Goal: Task Accomplishment & Management: Manage account settings

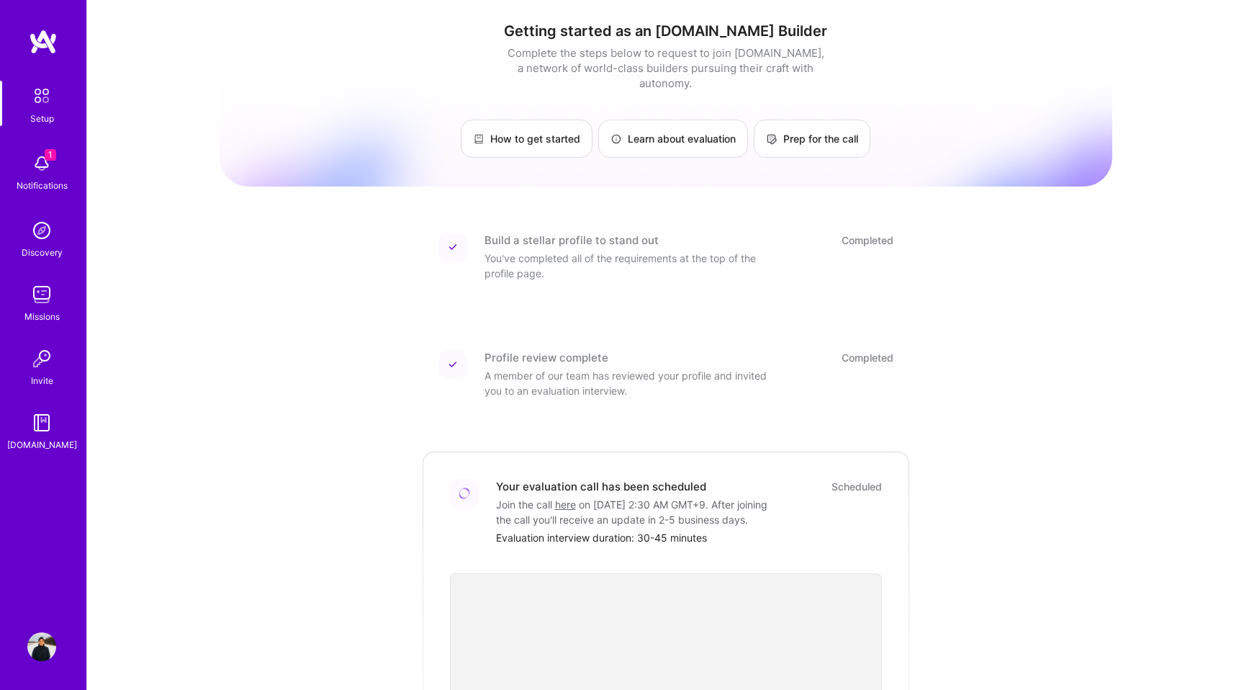
scroll to position [297, 0]
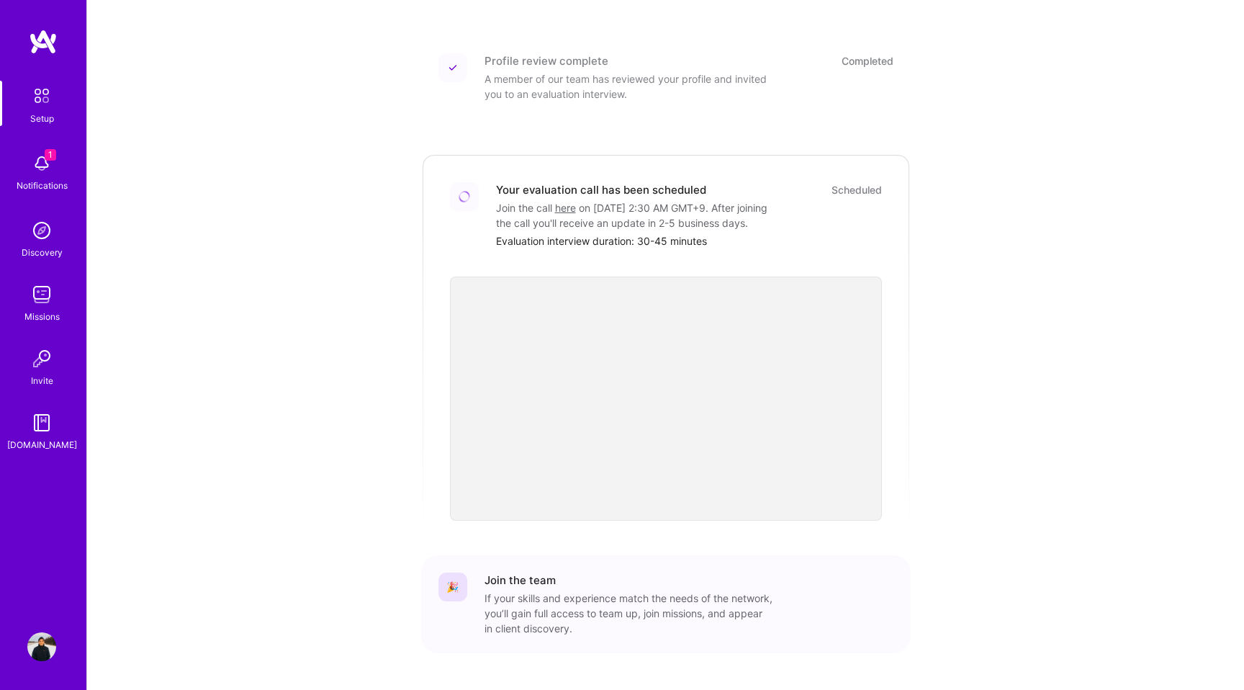
click at [43, 419] on img at bounding box center [41, 422] width 29 height 29
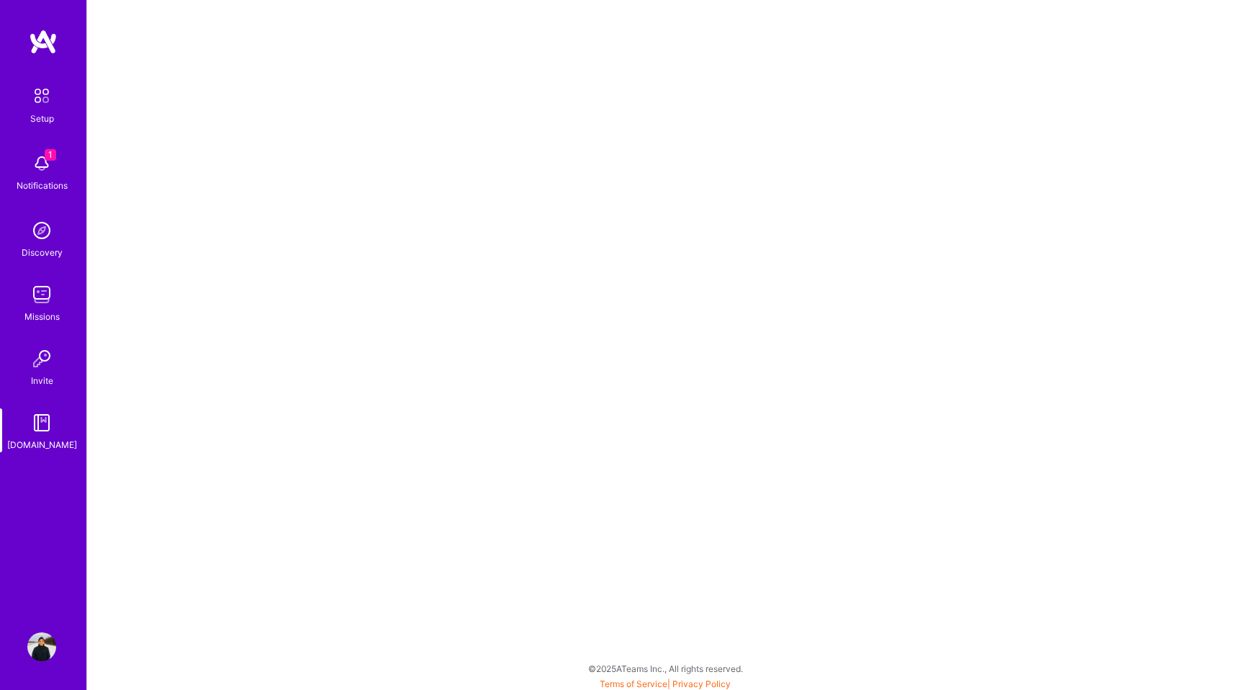
click at [36, 166] on img at bounding box center [41, 163] width 29 height 29
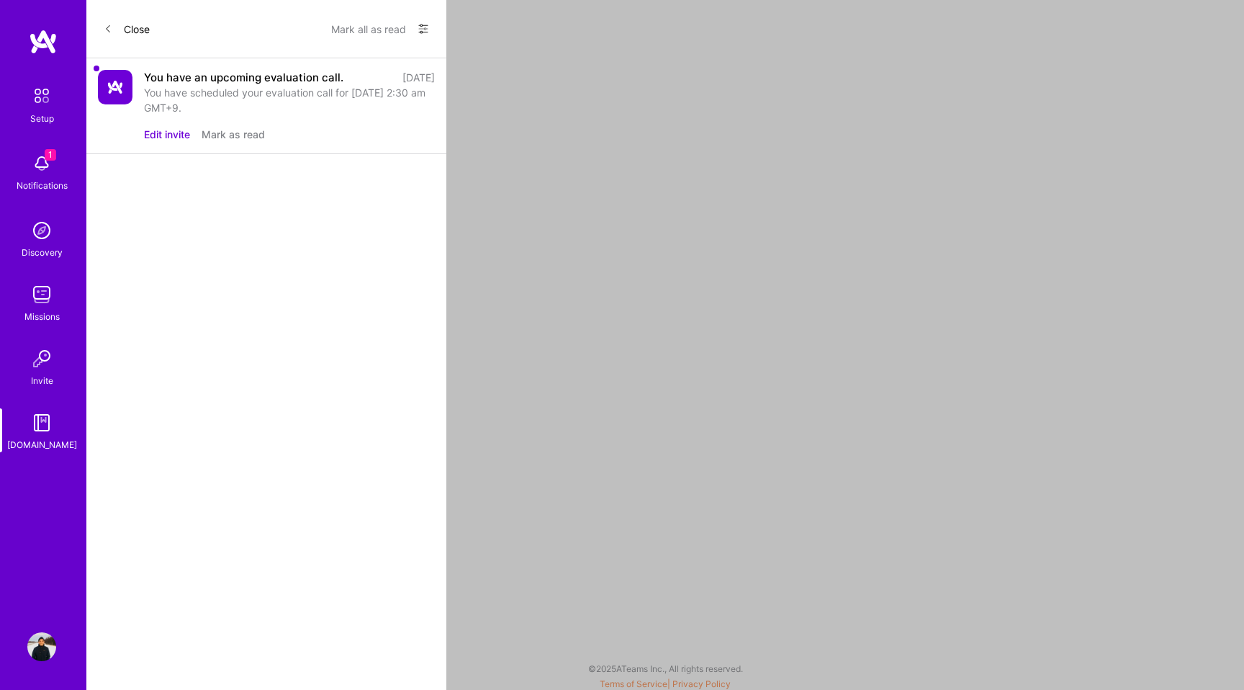
click at [246, 136] on button "Mark as read" at bounding box center [233, 134] width 63 height 15
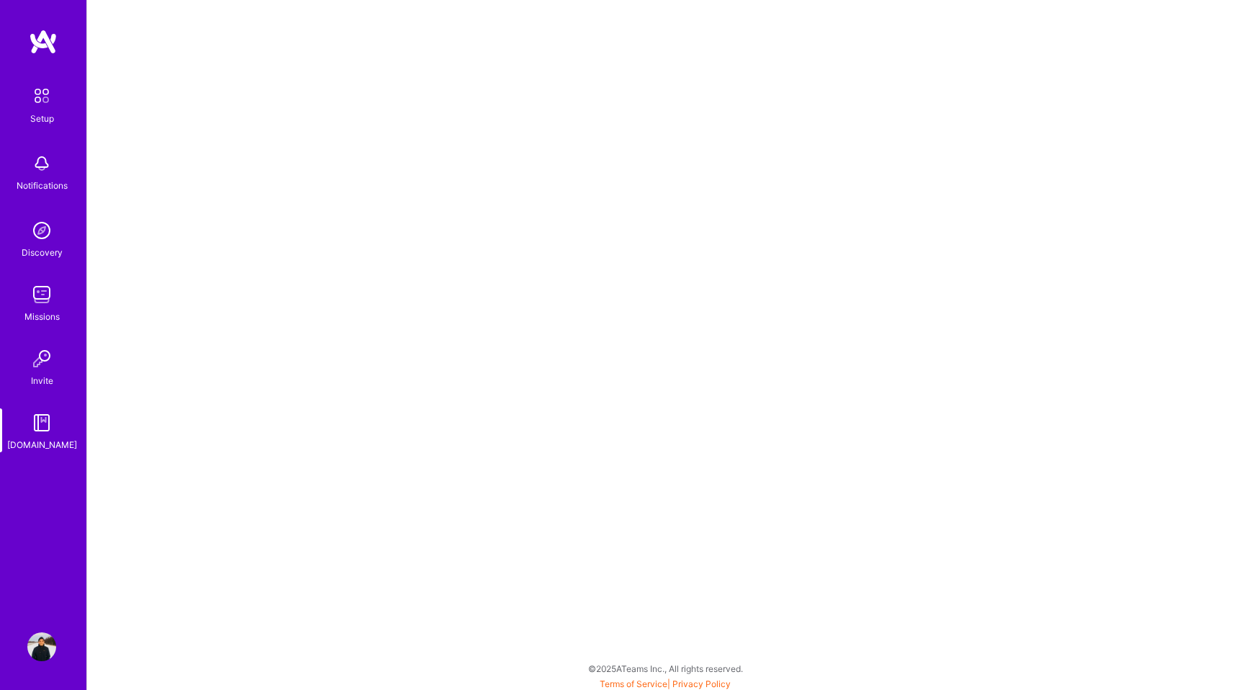
click at [48, 37] on img at bounding box center [43, 42] width 29 height 26
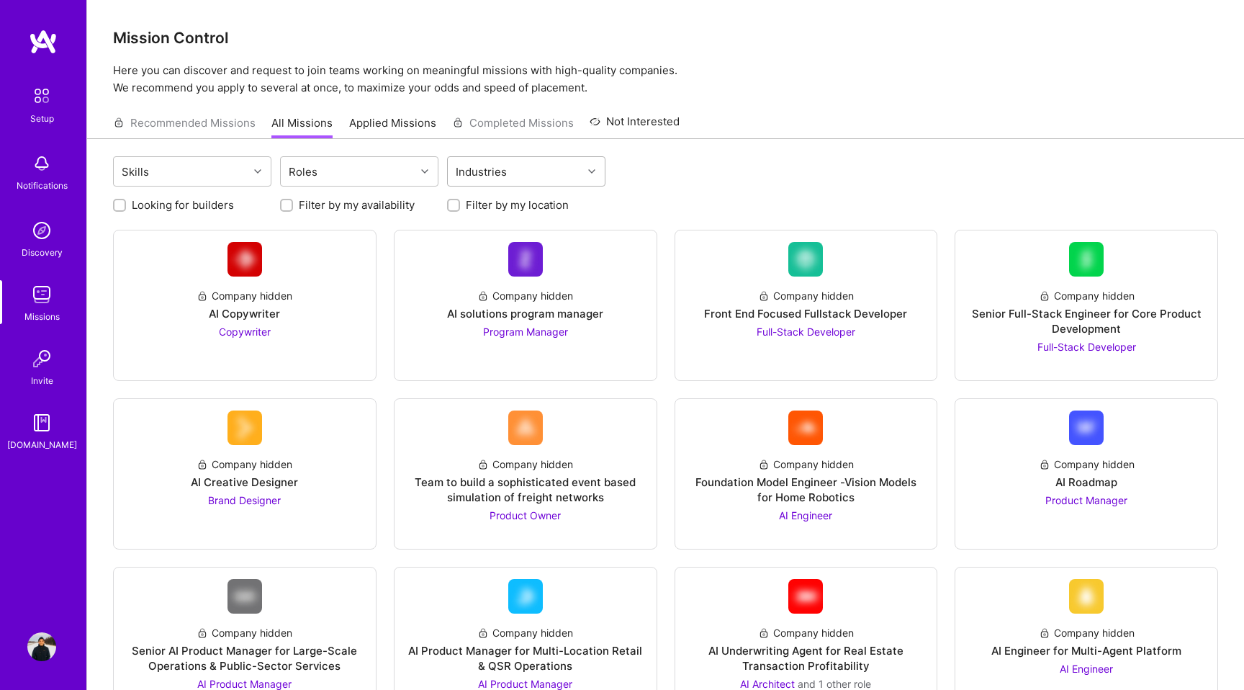
click at [525, 165] on div "Industries" at bounding box center [515, 171] width 135 height 29
click at [629, 180] on div "Skills Roles option Consulting focused, 1 of 1. 1 result available. Use Up and …" at bounding box center [665, 173] width 1105 height 34
click at [389, 127] on link "Applied Missions" at bounding box center [392, 127] width 87 height 24
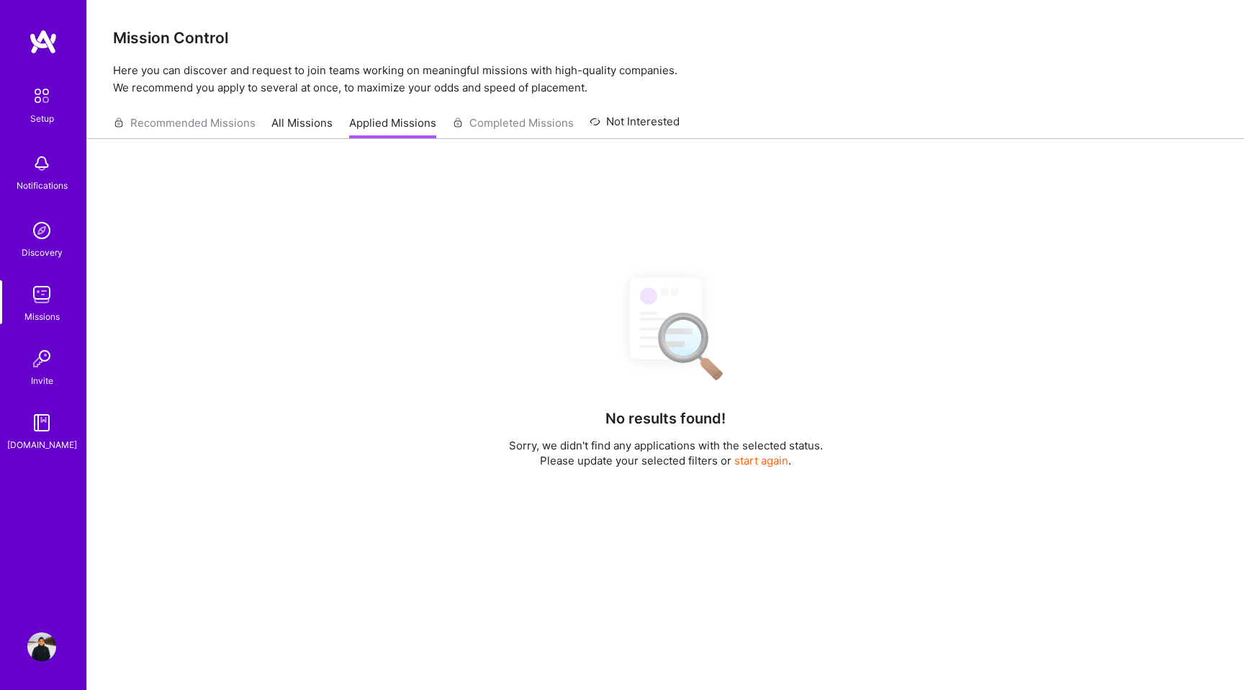
click at [306, 125] on link "All Missions" at bounding box center [301, 127] width 61 height 24
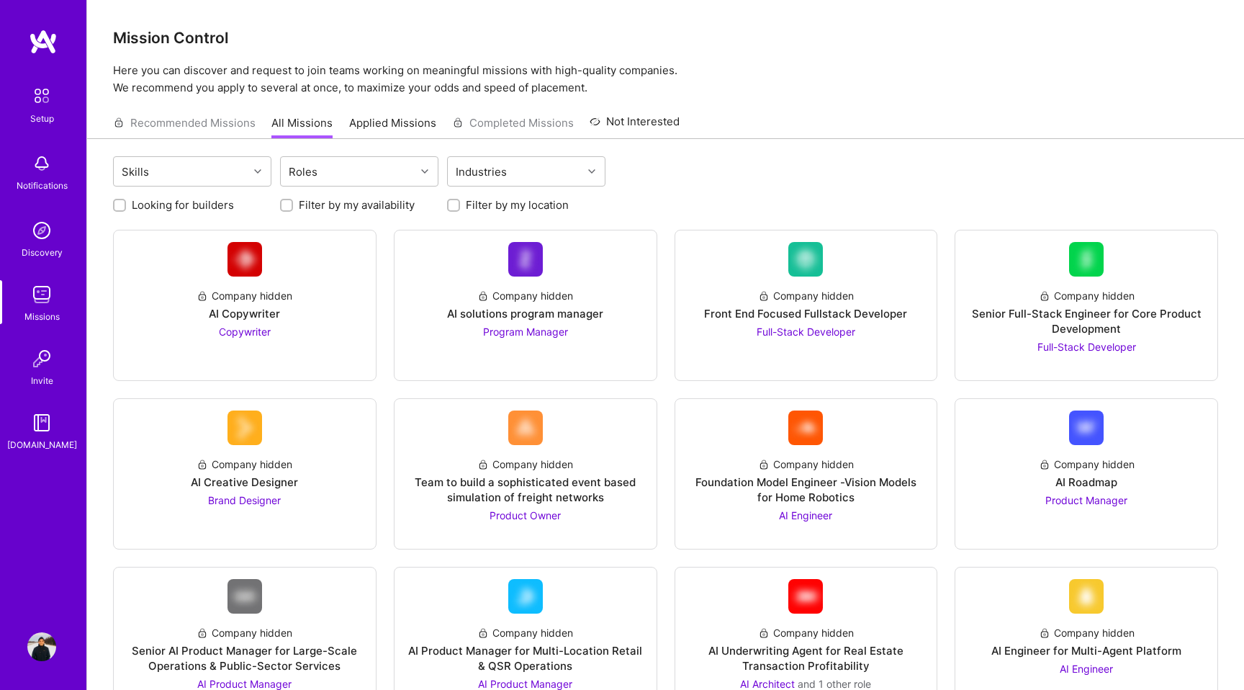
click at [228, 122] on div "Recommended Missions All Missions Applied Missions Completed Missions Not Inter…" at bounding box center [396, 122] width 567 height 31
click at [54, 107] on img at bounding box center [42, 96] width 30 height 30
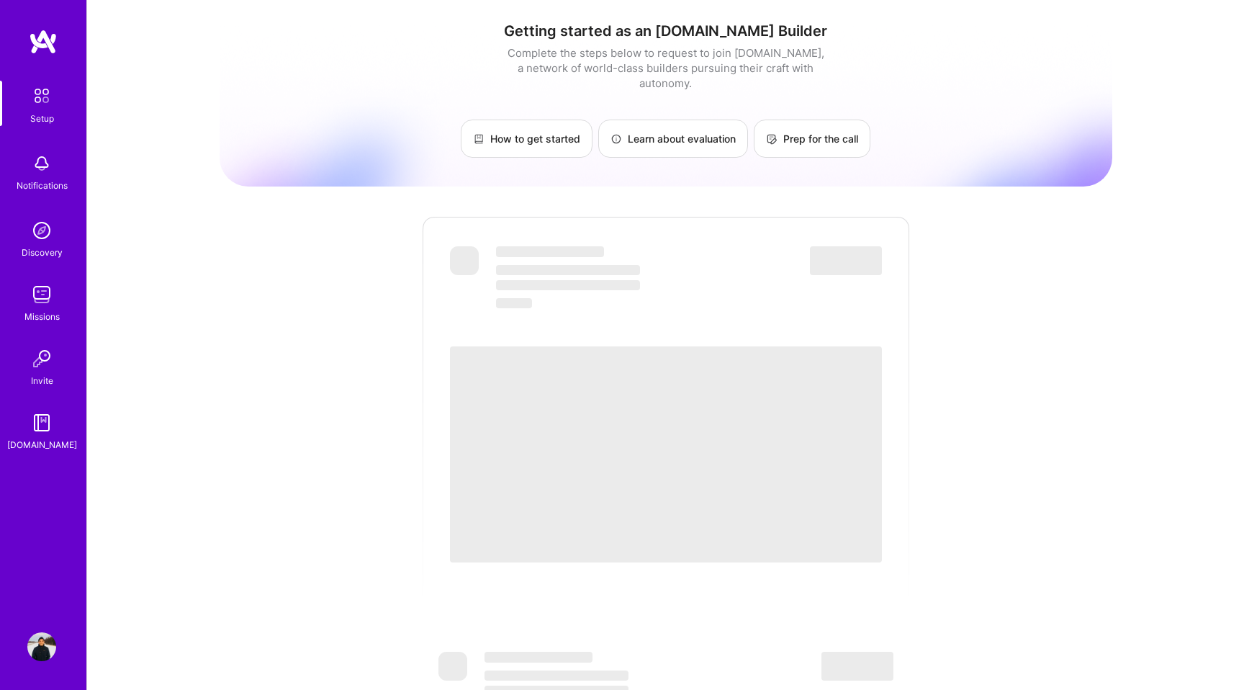
click at [37, 40] on img at bounding box center [43, 42] width 29 height 26
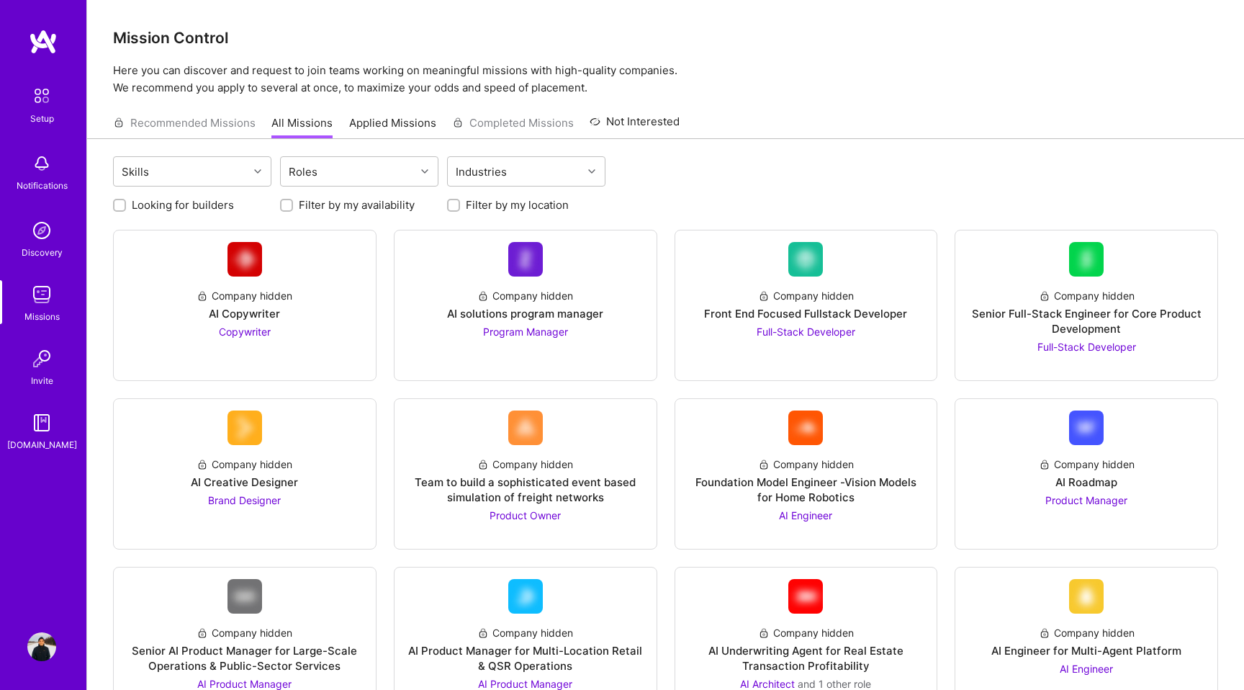
click at [37, 650] on img at bounding box center [41, 646] width 29 height 29
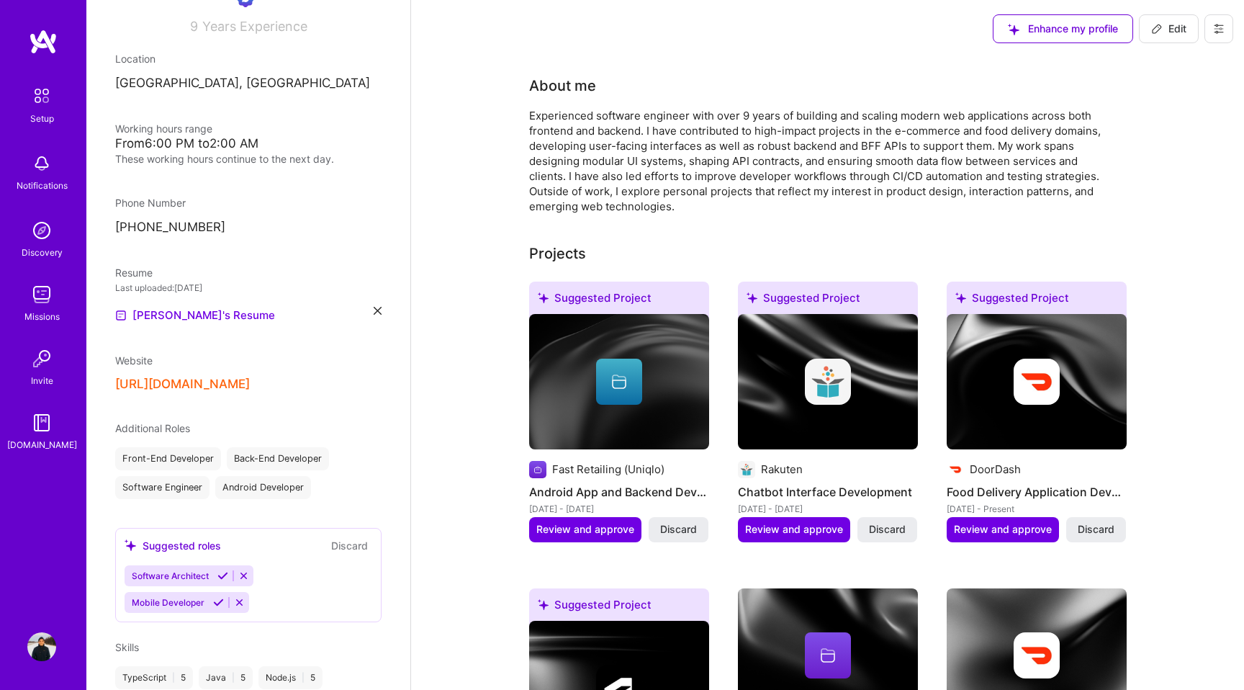
scroll to position [241, 0]
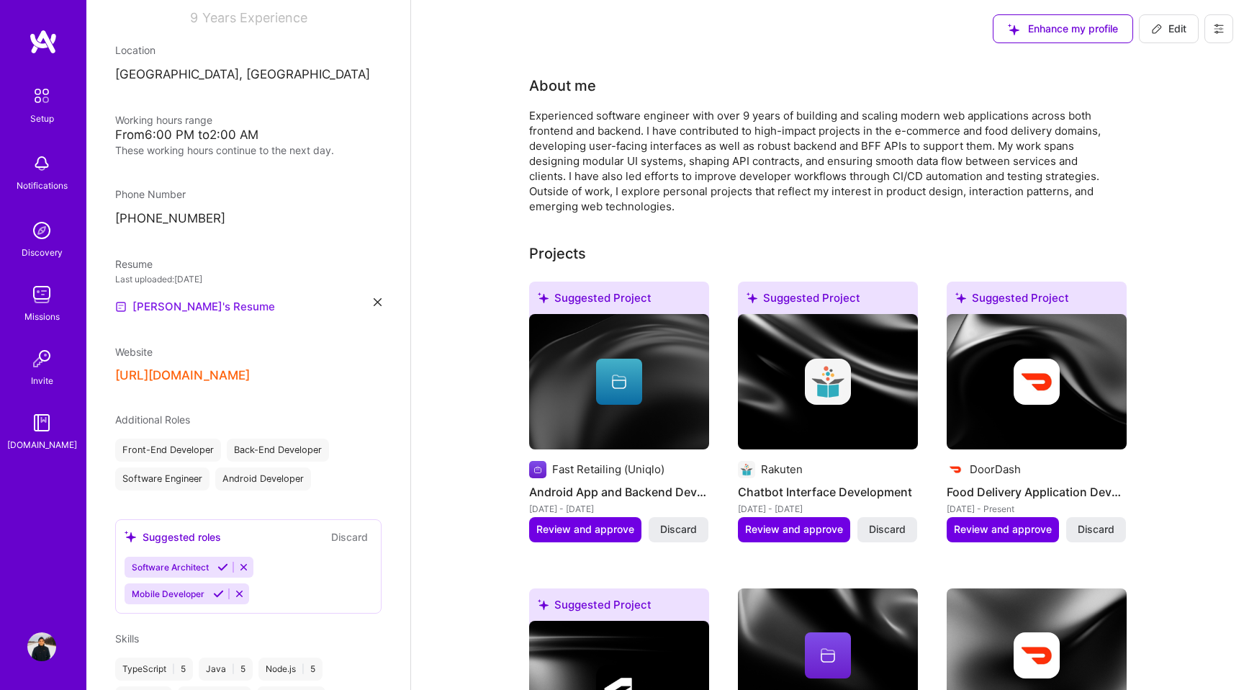
click at [192, 305] on link "[PERSON_NAME]'s Resume" at bounding box center [195, 306] width 160 height 17
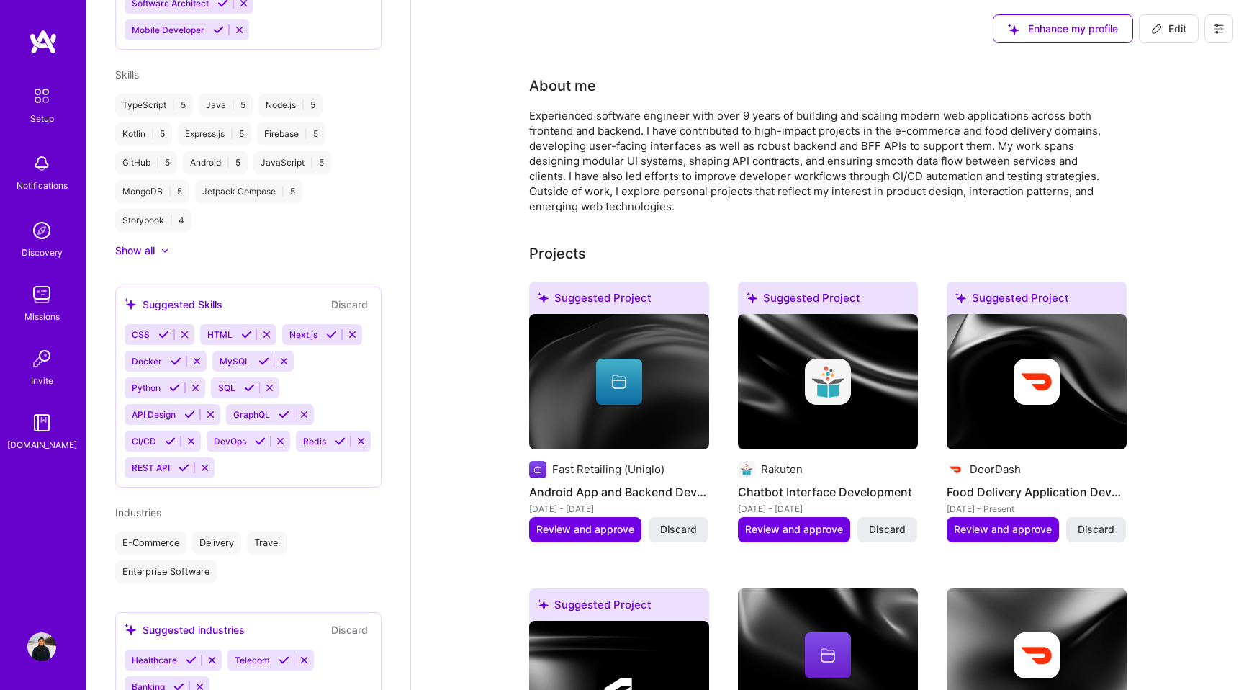
scroll to position [781, 0]
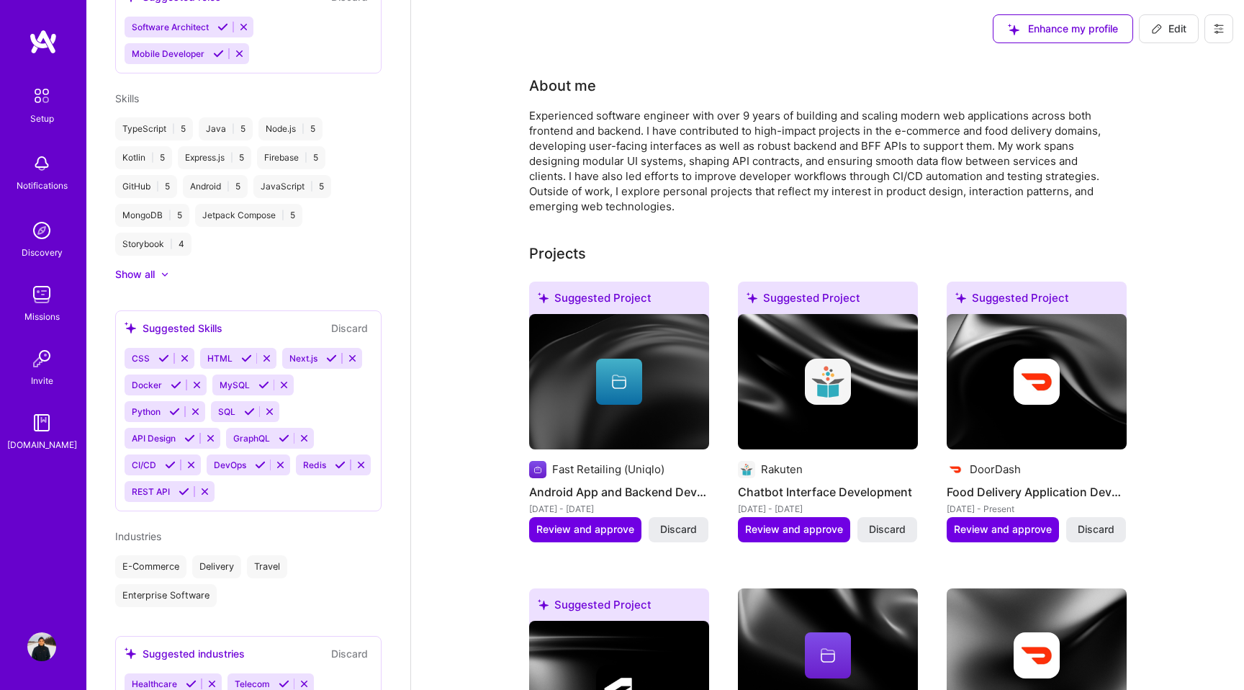
click at [330, 358] on icon at bounding box center [331, 358] width 11 height 11
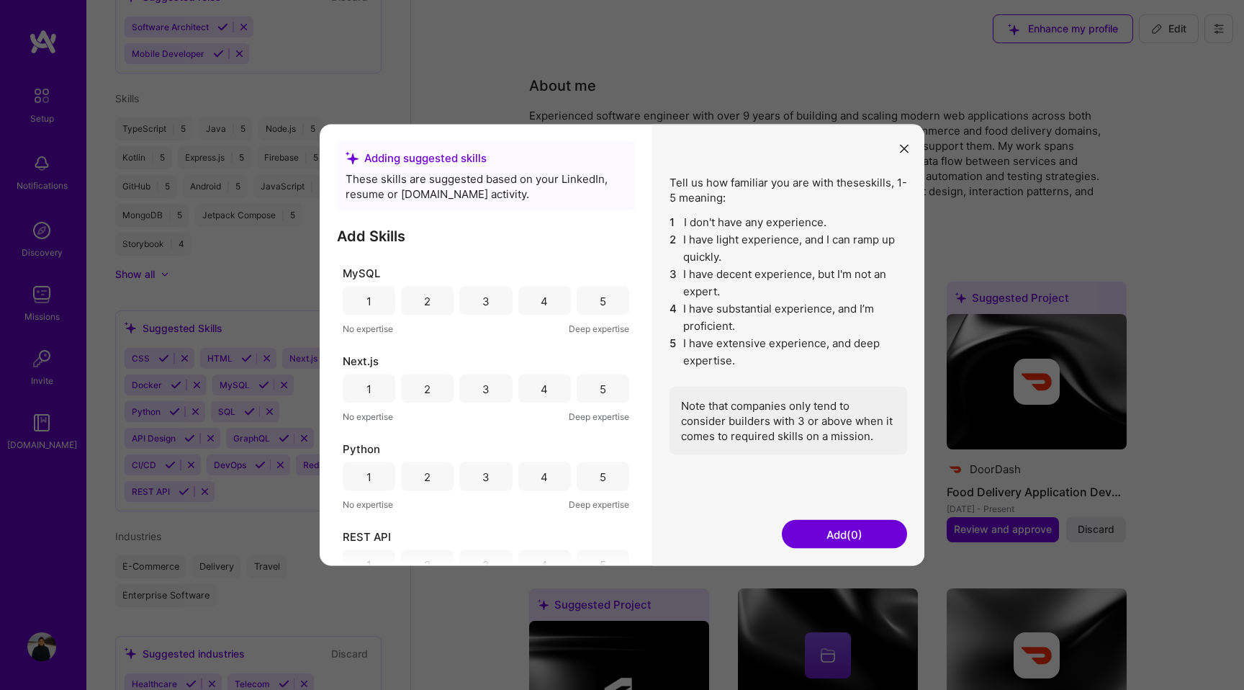
scroll to position [815, 0]
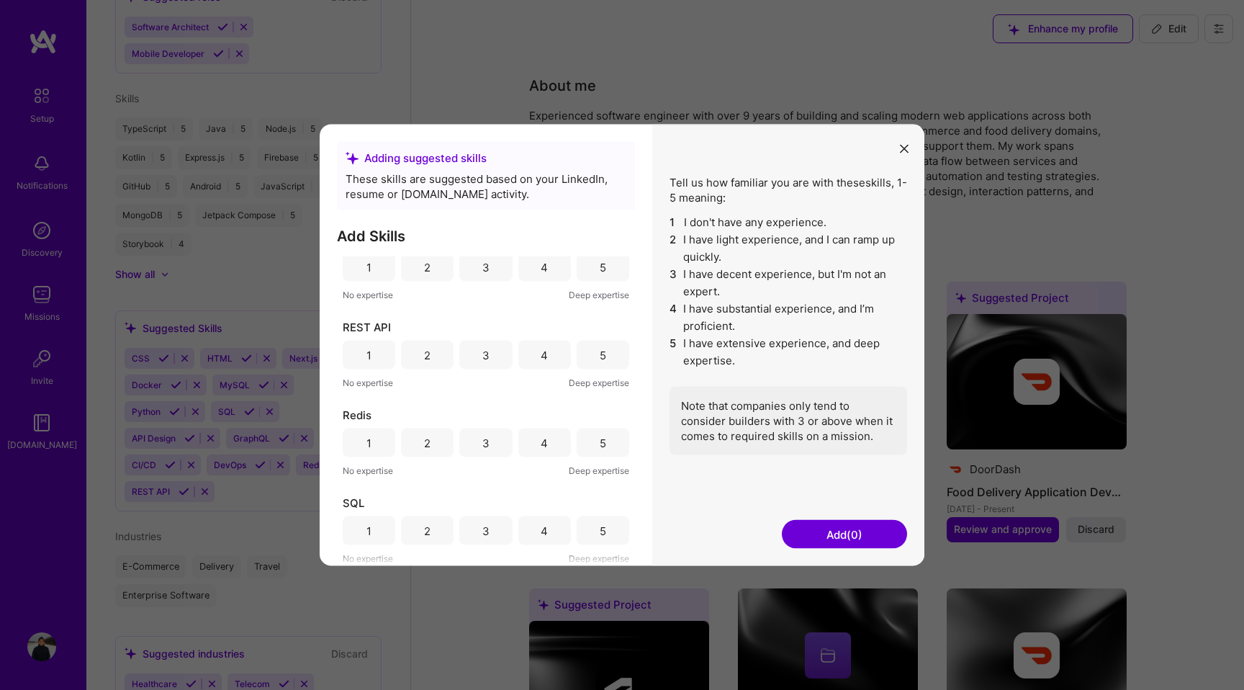
click at [541, 532] on div "4" at bounding box center [544, 530] width 7 height 15
click at [585, 442] on div "5" at bounding box center [603, 442] width 53 height 29
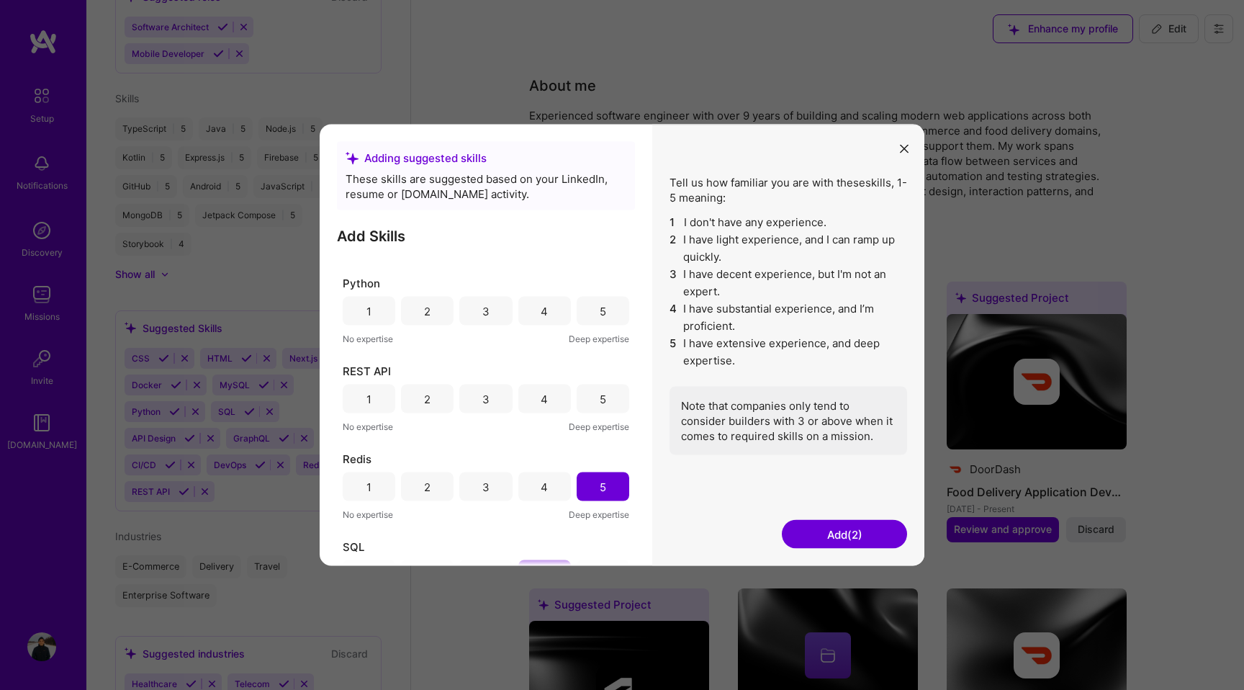
scroll to position [768, 0]
click at [585, 398] on div "5" at bounding box center [603, 401] width 53 height 29
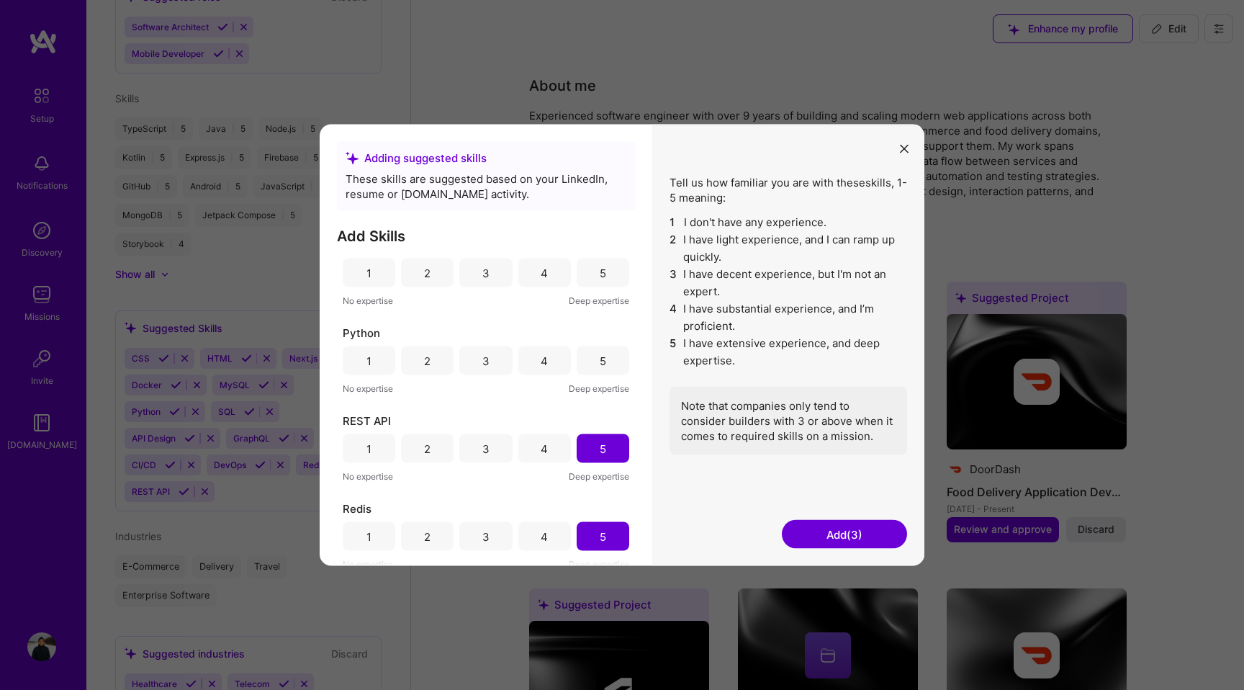
scroll to position [693, 0]
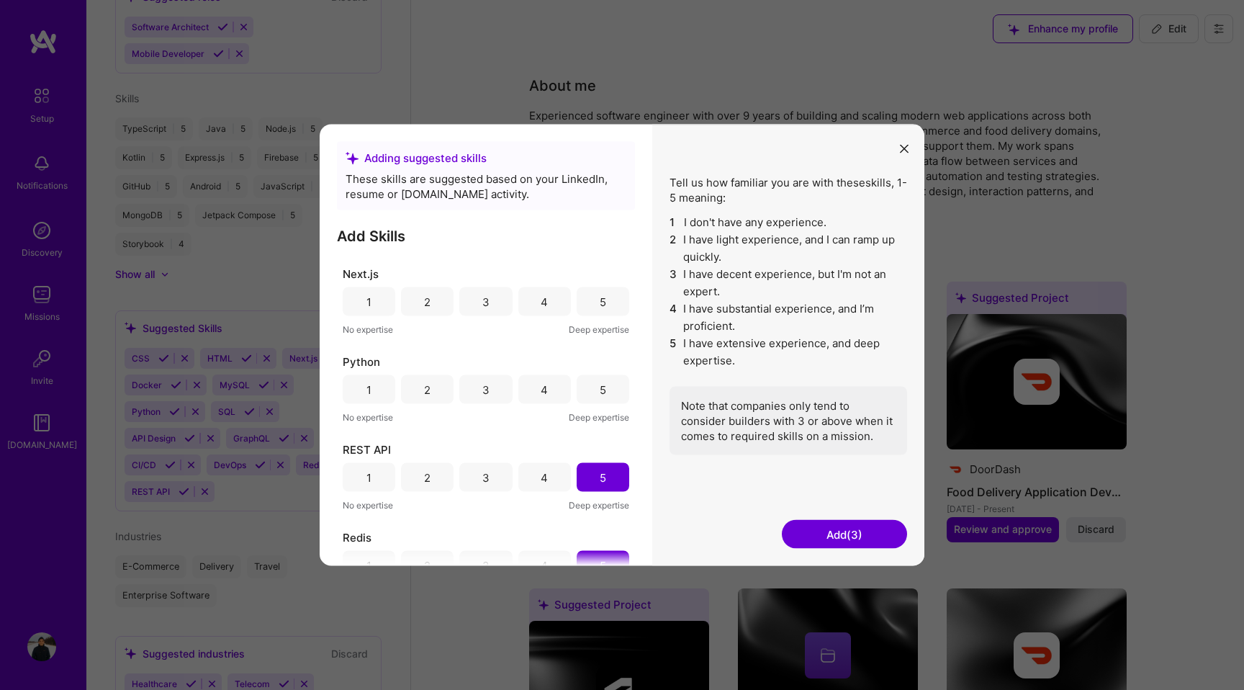
click at [534, 390] on div "4" at bounding box center [544, 389] width 53 height 29
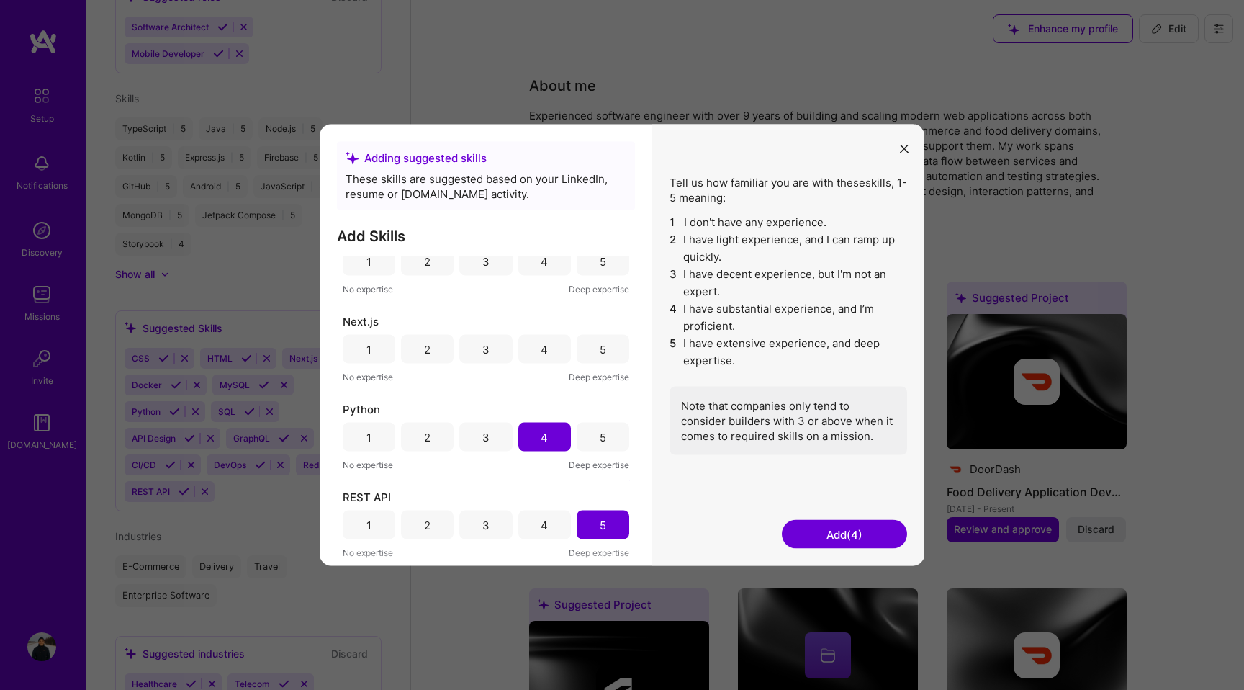
click at [545, 346] on div "4" at bounding box center [544, 349] width 53 height 29
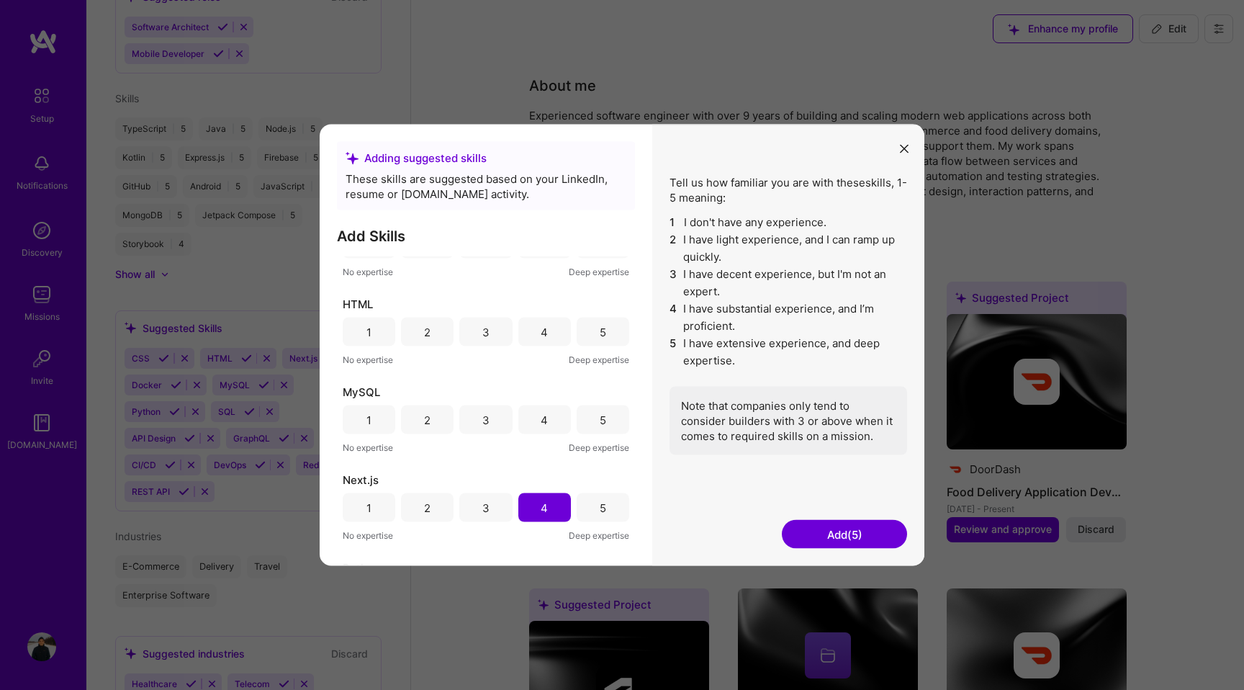
click at [544, 424] on div "4" at bounding box center [544, 419] width 53 height 29
click at [600, 416] on div "5" at bounding box center [603, 417] width 6 height 15
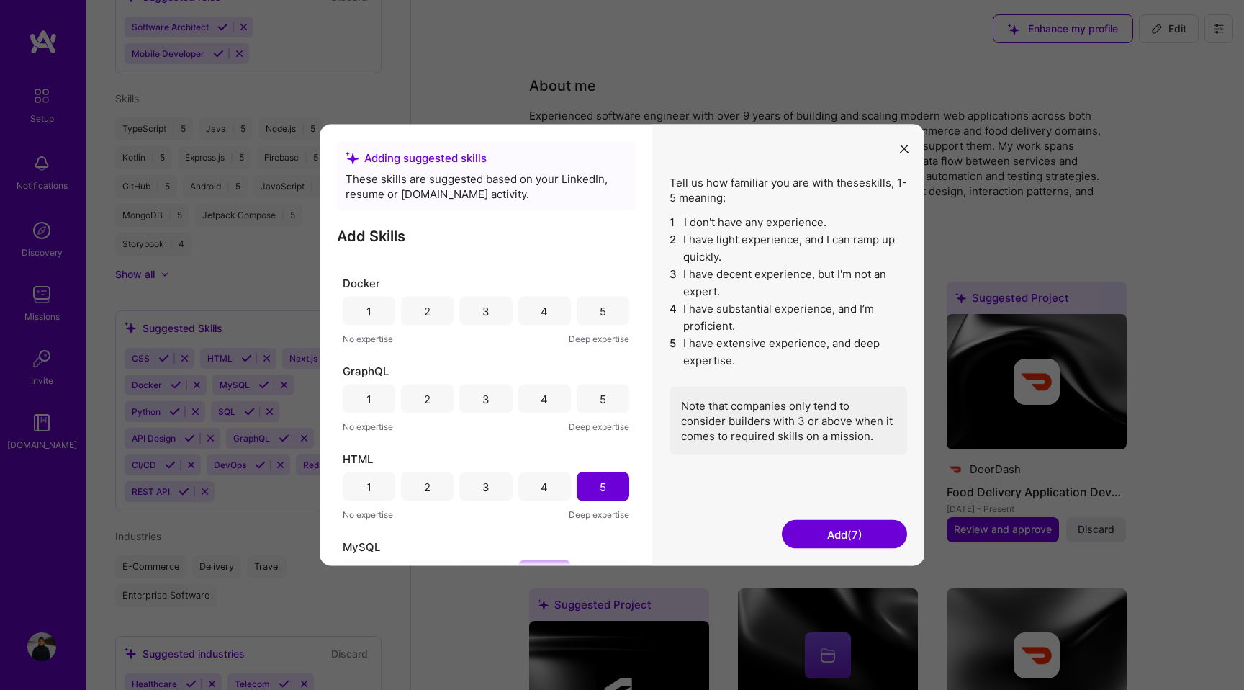
scroll to position [279, 0]
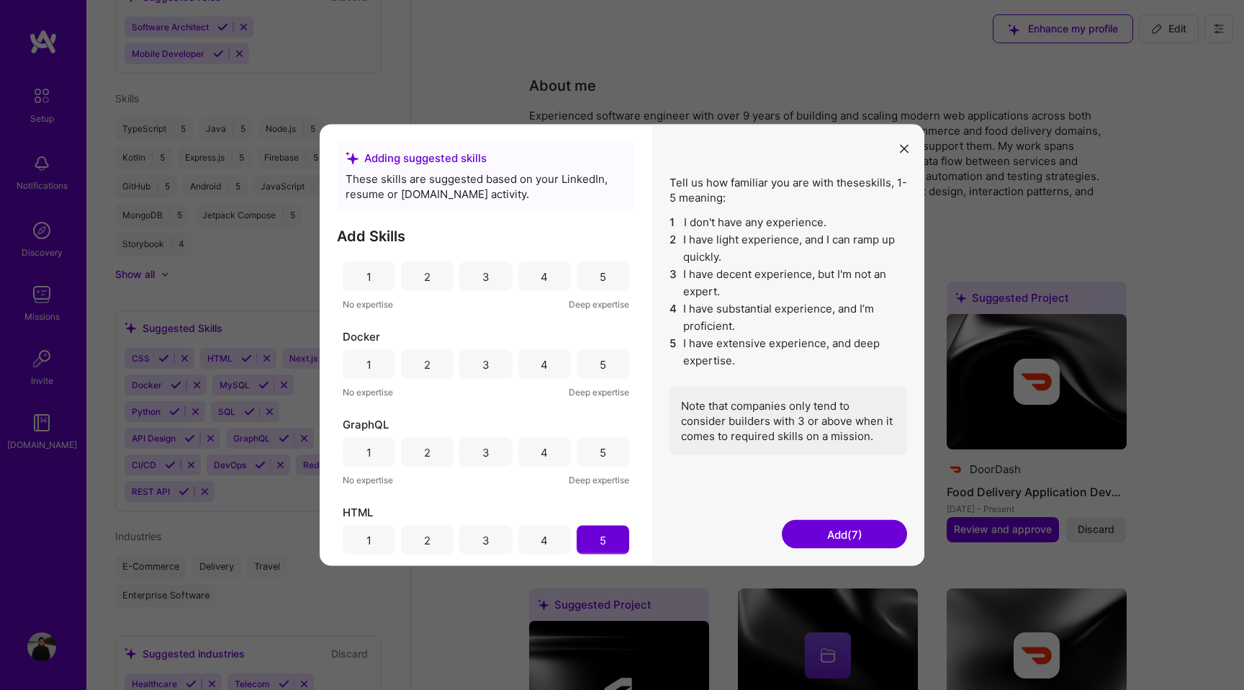
click at [541, 454] on div "4" at bounding box center [544, 451] width 7 height 15
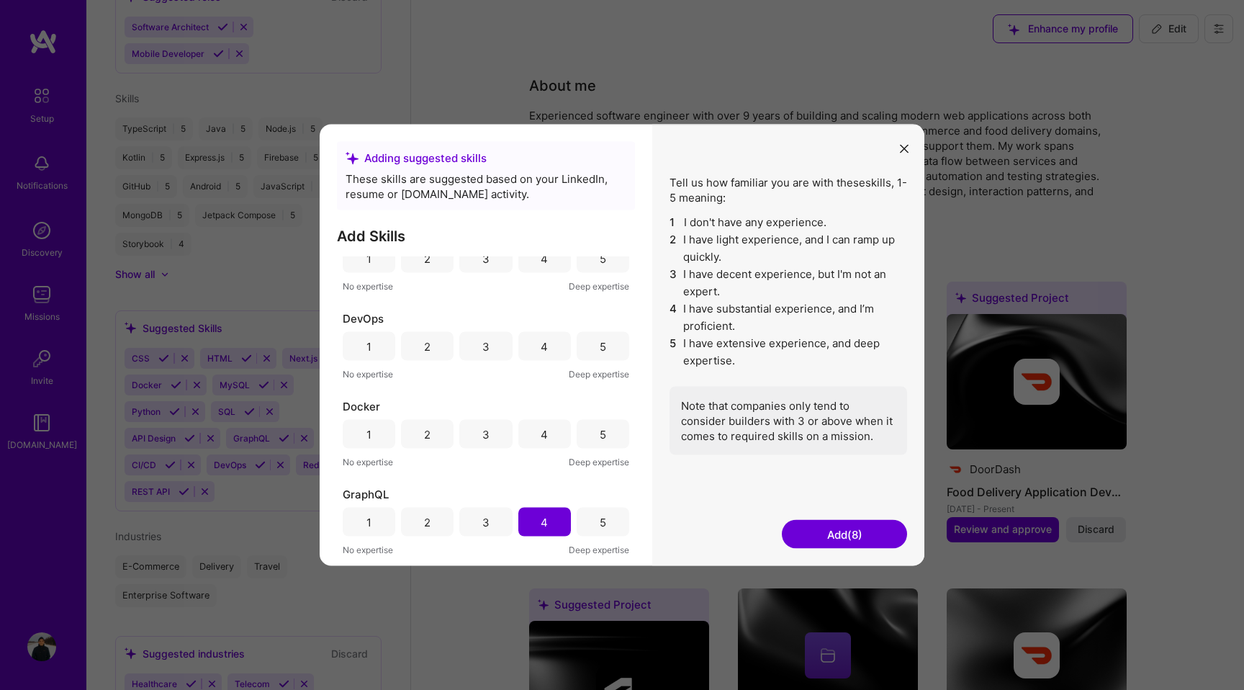
click at [547, 428] on div "4" at bounding box center [544, 434] width 53 height 29
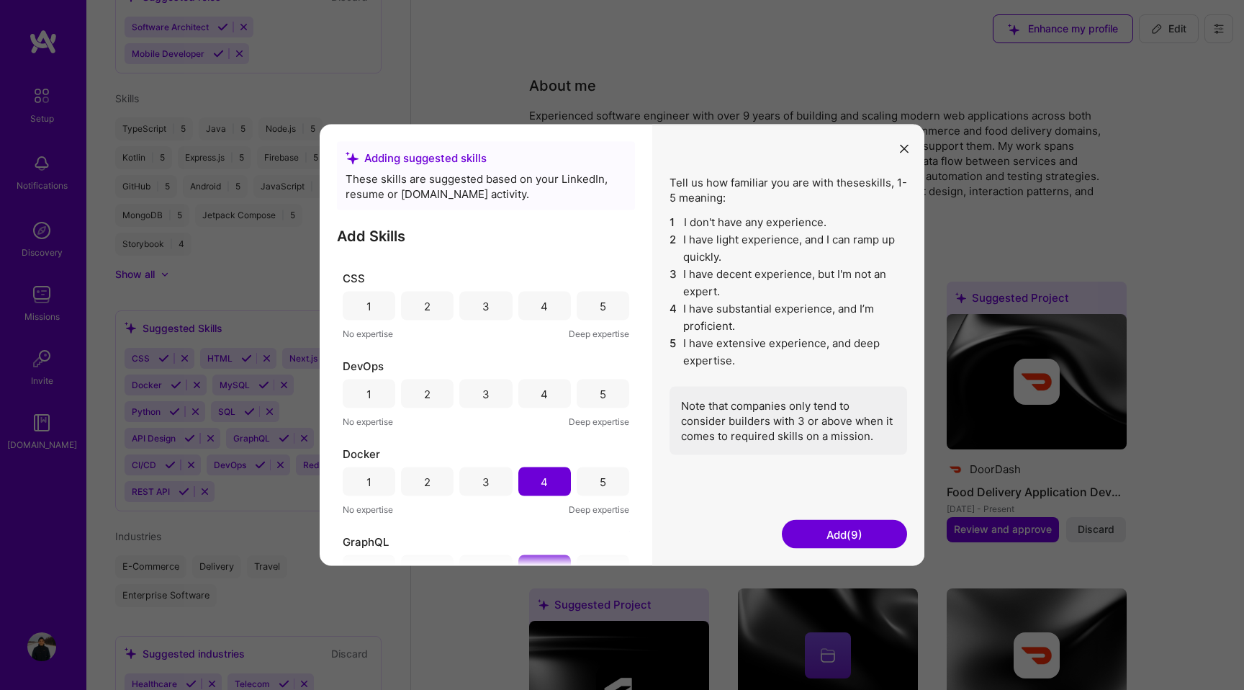
scroll to position [148, 0]
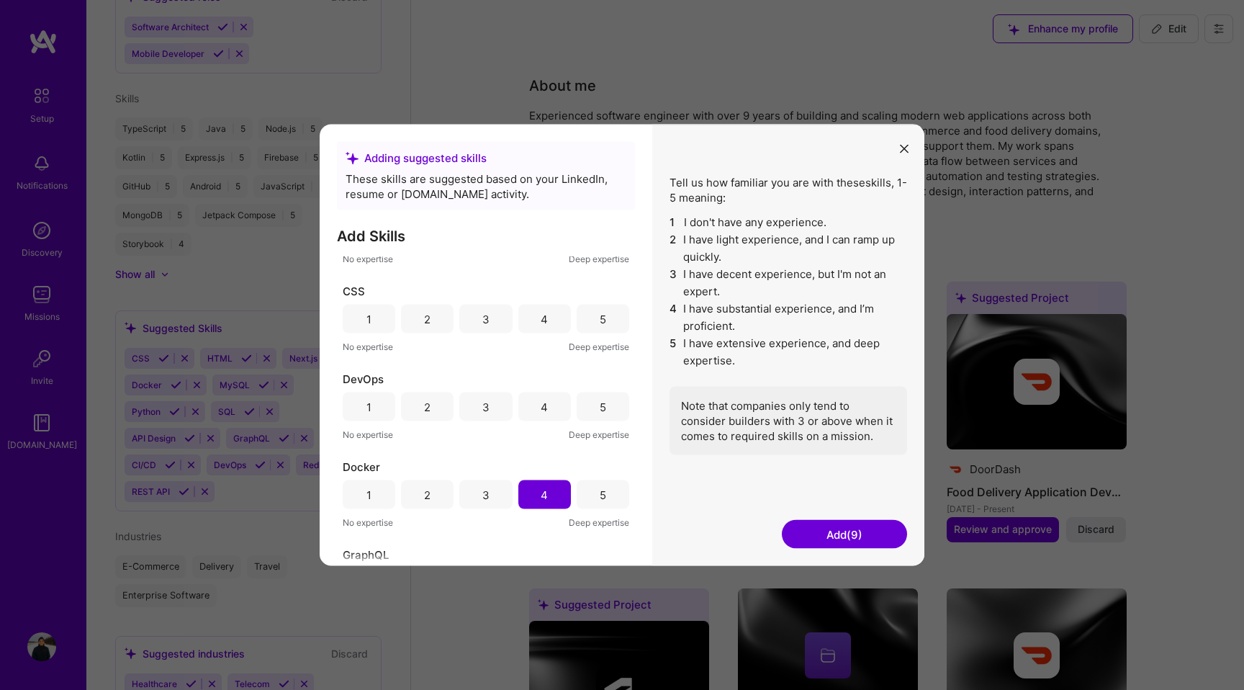
click at [493, 408] on div "3" at bounding box center [485, 406] width 53 height 29
click at [545, 408] on div "4" at bounding box center [544, 406] width 53 height 29
click at [541, 408] on div "4" at bounding box center [544, 412] width 7 height 15
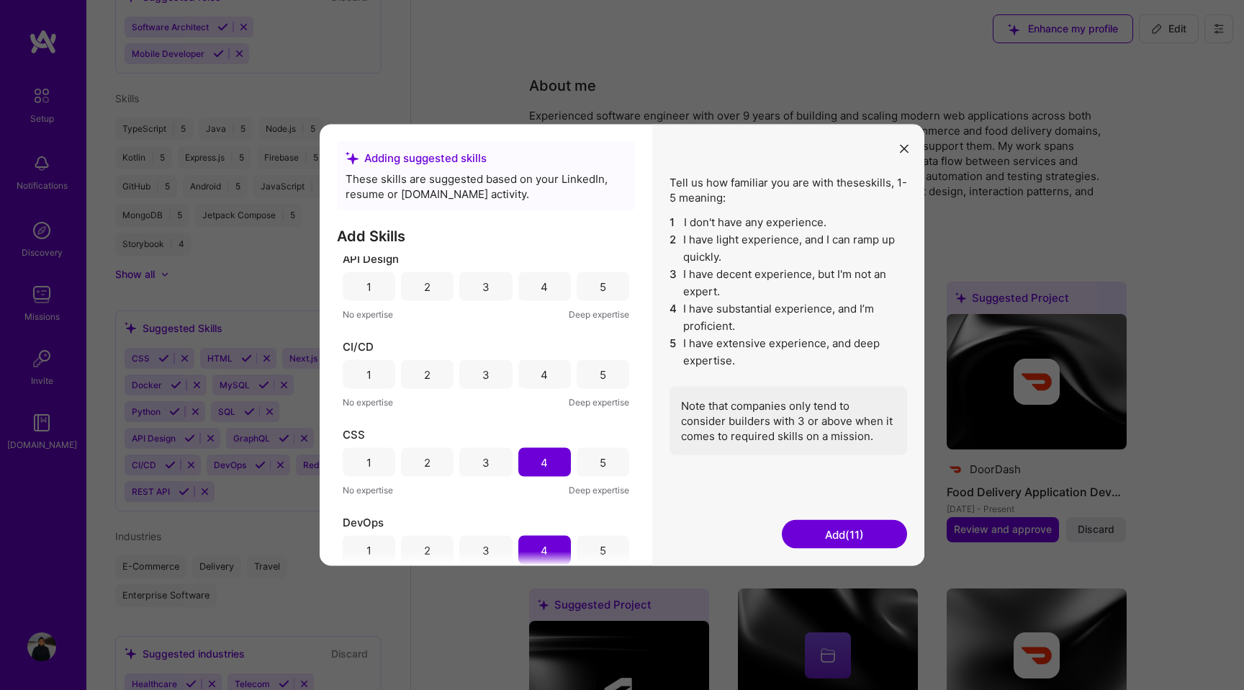
scroll to position [0, 0]
click at [544, 379] on div "4" at bounding box center [544, 379] width 53 height 29
click at [590, 292] on div "5" at bounding box center [603, 291] width 53 height 29
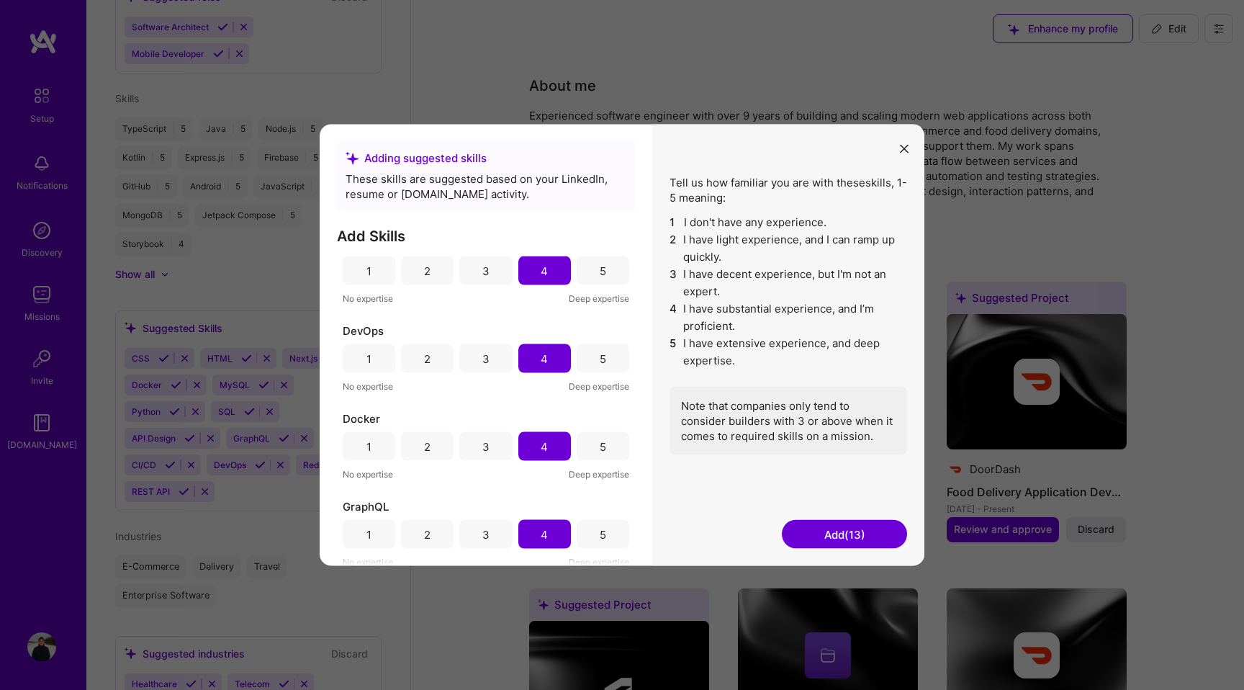
scroll to position [215, 0]
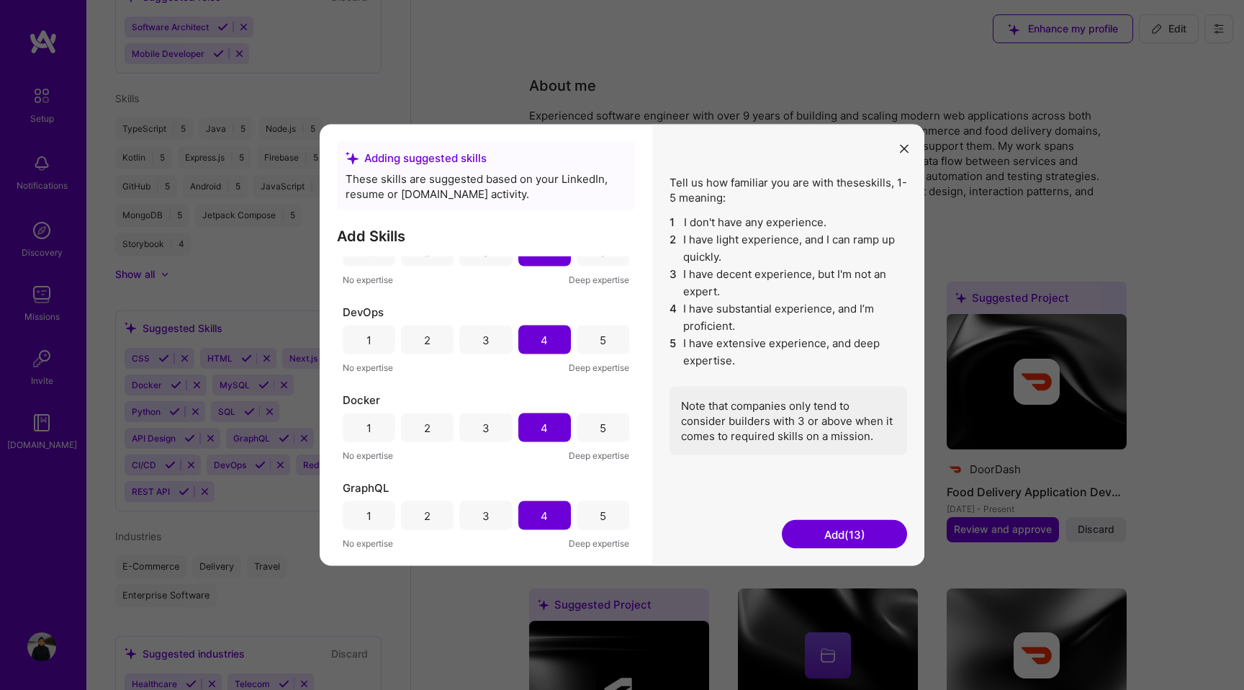
click at [482, 343] on div "3" at bounding box center [485, 339] width 7 height 15
click at [523, 338] on div "4" at bounding box center [544, 339] width 53 height 29
click at [854, 534] on button "Add (13)" at bounding box center [844, 534] width 125 height 29
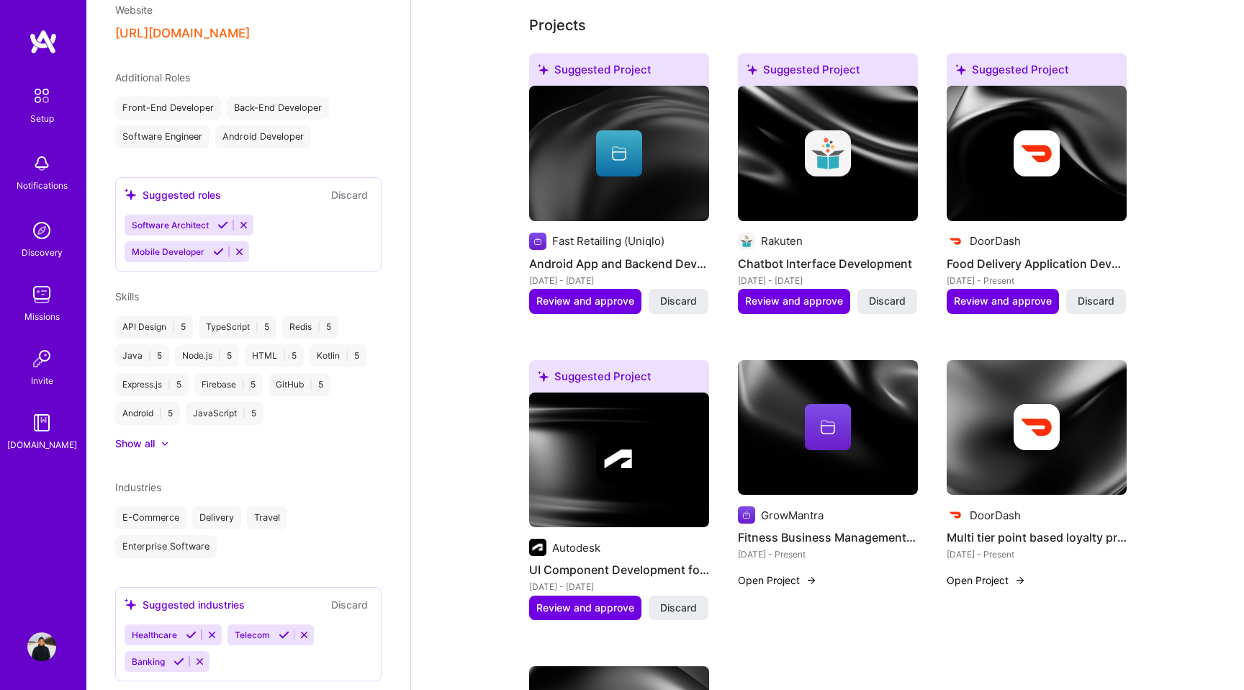
scroll to position [582, 0]
click at [166, 443] on icon at bounding box center [164, 445] width 7 height 4
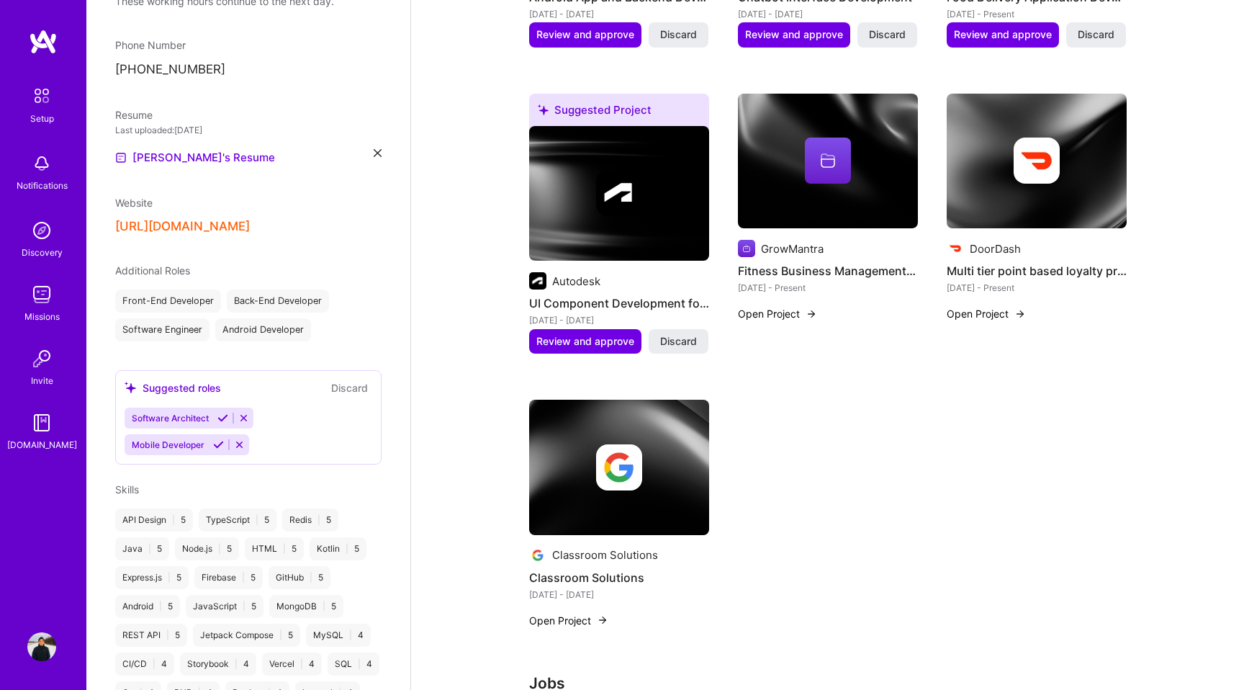
scroll to position [0, 0]
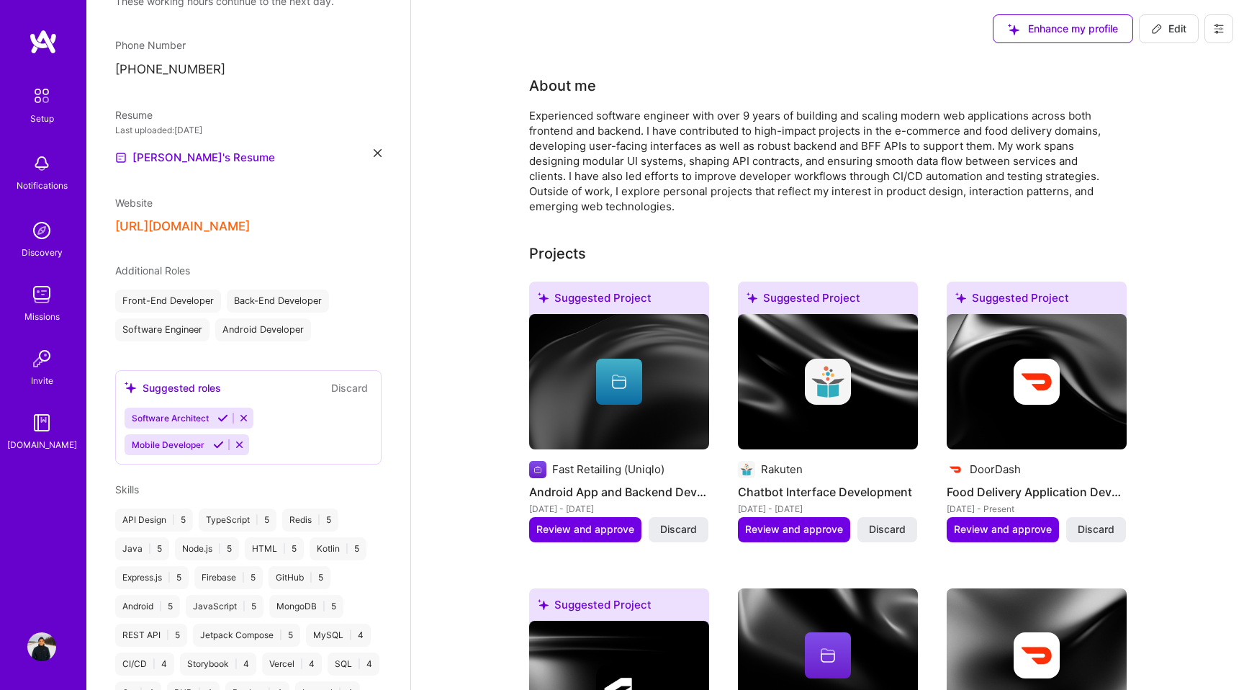
click at [40, 287] on img at bounding box center [41, 294] width 29 height 29
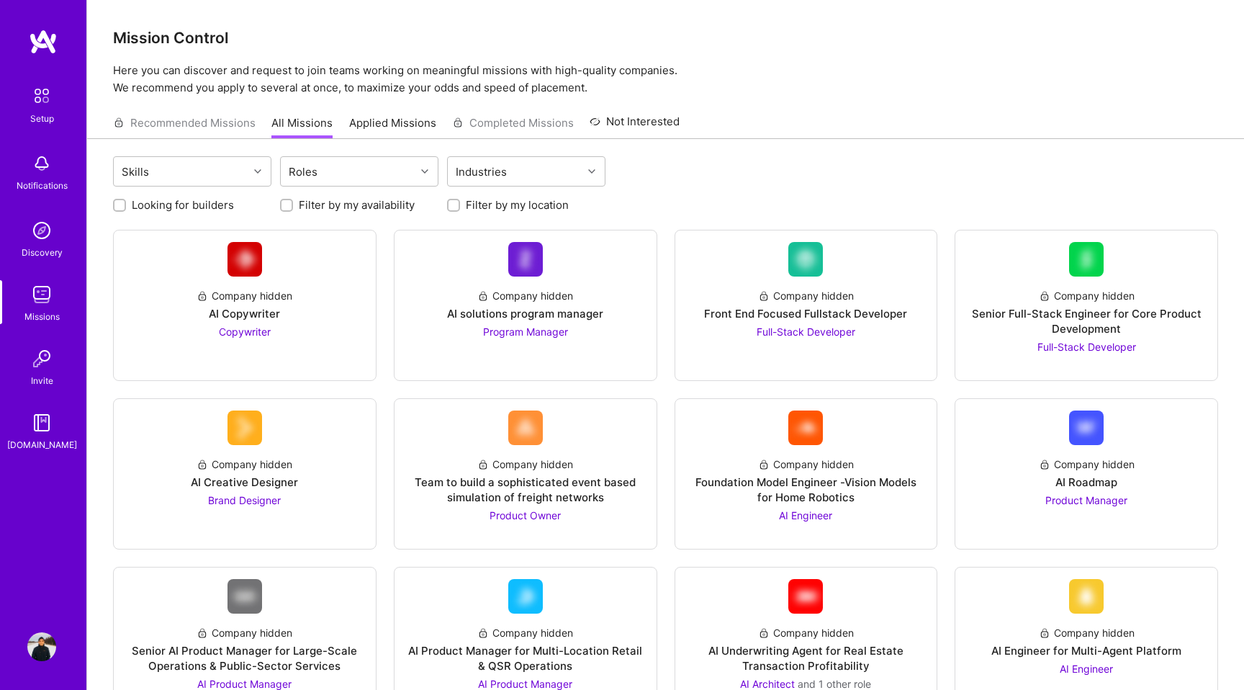
click at [32, 104] on img at bounding box center [42, 96] width 30 height 30
